Goal: Find specific page/section: Find specific page/section

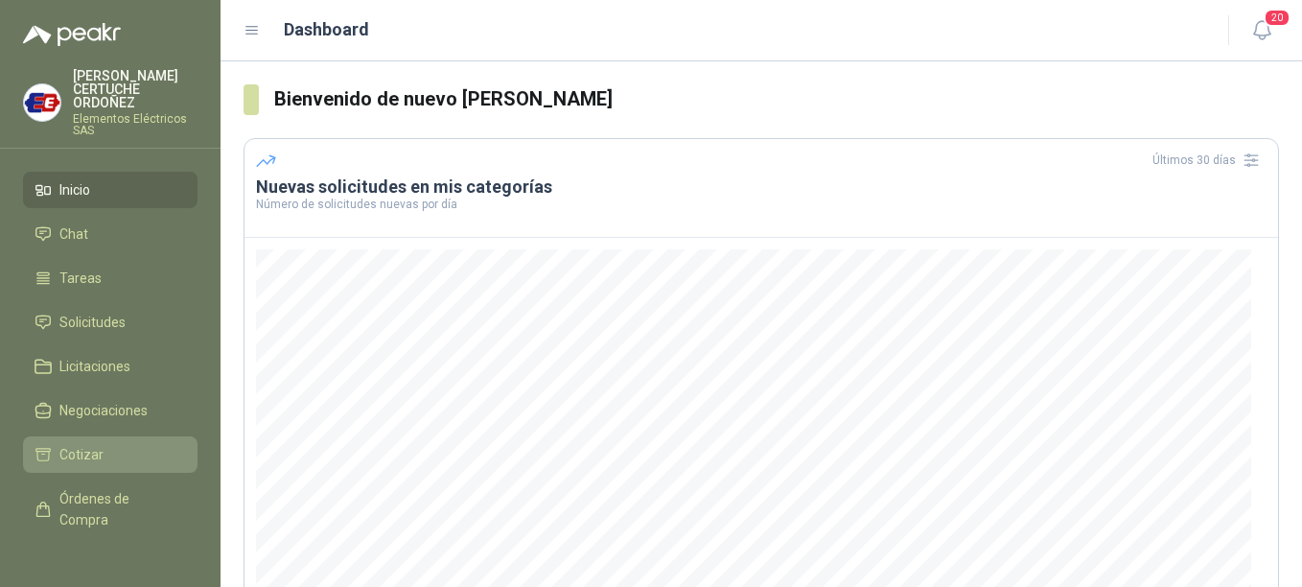
click at [72, 446] on span "Cotizar" at bounding box center [81, 454] width 44 height 21
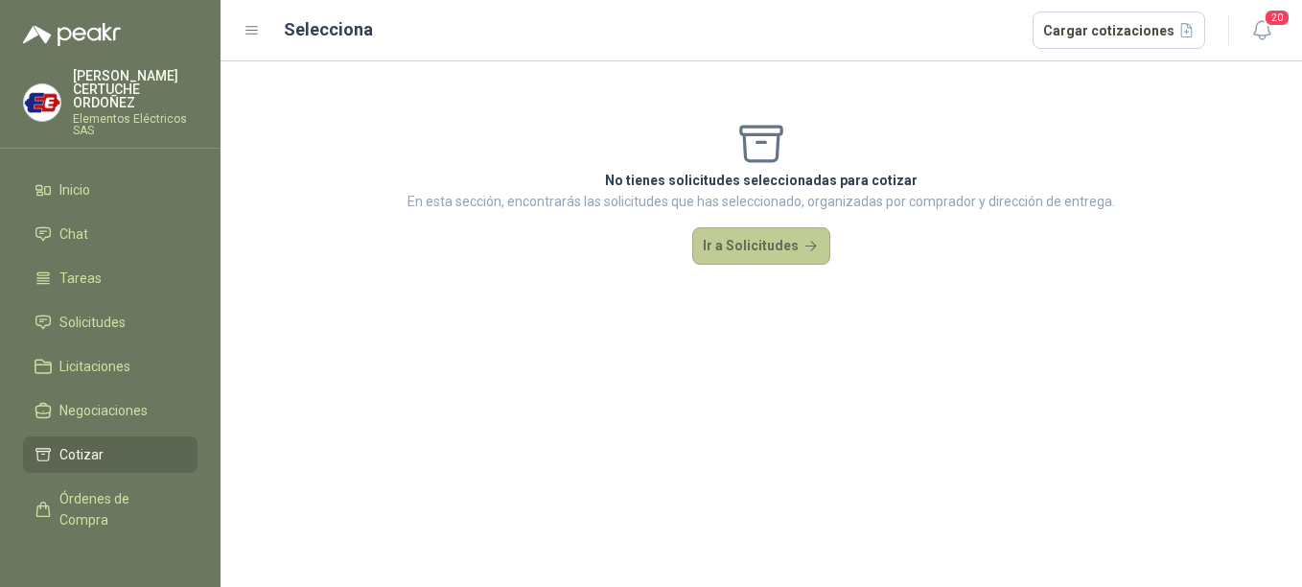
click at [749, 253] on button "Ir a Solicitudes" at bounding box center [761, 246] width 138 height 38
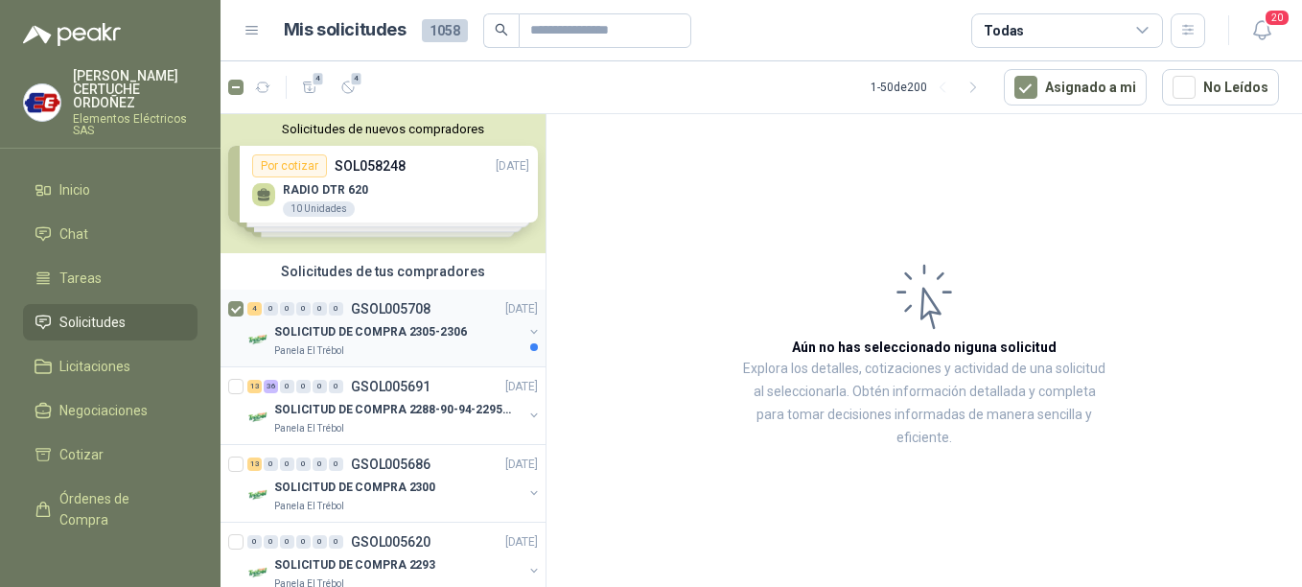
click at [355, 336] on p "SOLICITUD DE COMPRA 2305-2306" at bounding box center [370, 332] width 193 height 18
